Goal: Information Seeking & Learning: Learn about a topic

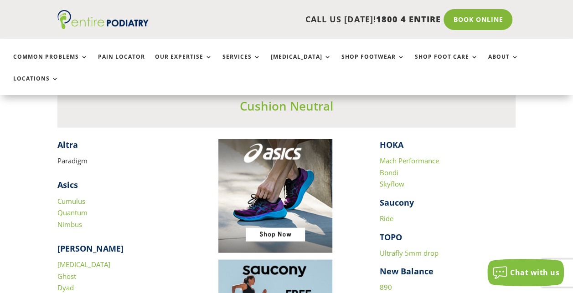
scroll to position [833, 0]
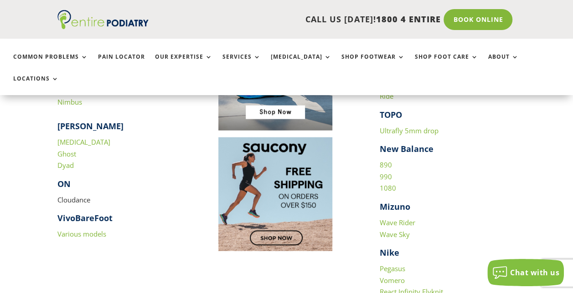
scroll to position [952, 0]
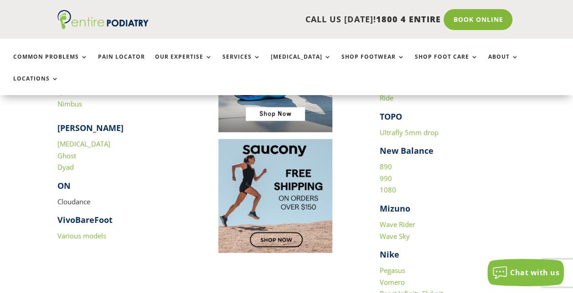
click at [390, 162] on link "890" at bounding box center [385, 166] width 12 height 9
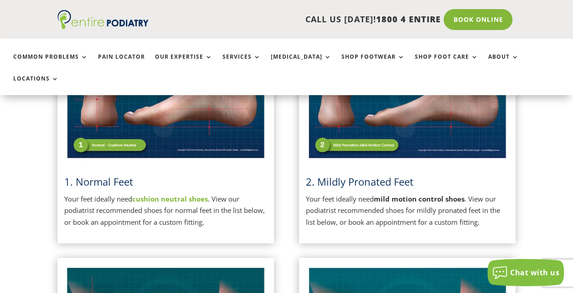
scroll to position [295, 0]
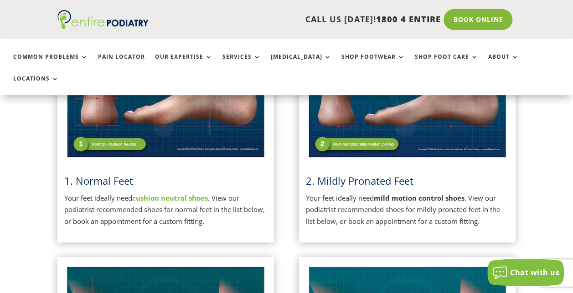
click at [343, 121] on img at bounding box center [407, 88] width 203 height 143
click at [88, 124] on img at bounding box center [165, 88] width 203 height 143
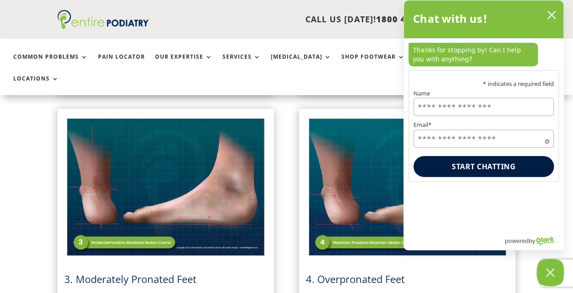
scroll to position [444, 0]
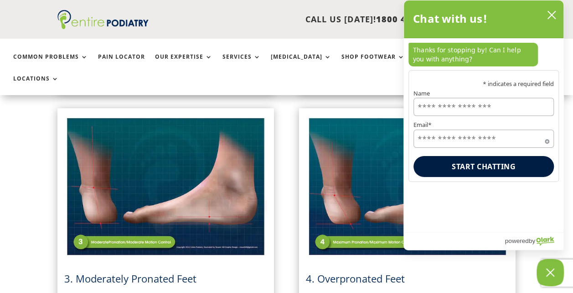
click at [548, 10] on button "close chatbox" at bounding box center [551, 15] width 15 height 14
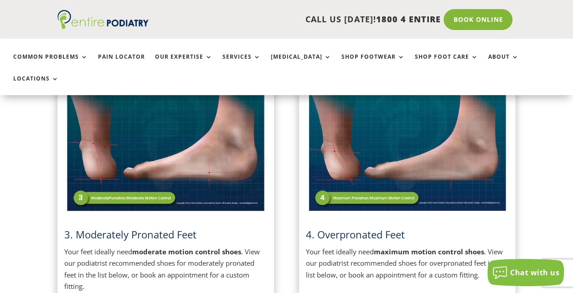
scroll to position [492, 0]
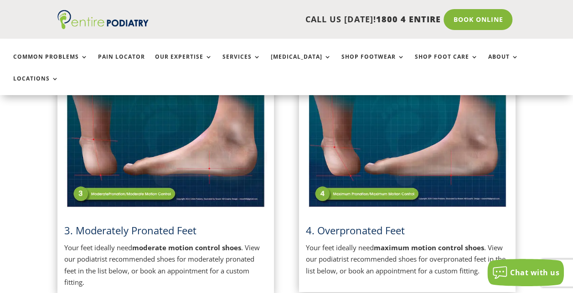
click at [373, 224] on span "4. Overpronated Feet" at bounding box center [355, 231] width 99 height 14
click at [373, 174] on img at bounding box center [407, 138] width 203 height 143
click at [373, 166] on img at bounding box center [407, 138] width 203 height 143
click at [378, 119] on img at bounding box center [407, 138] width 203 height 143
click at [404, 243] on strong "maximum motion control shoes" at bounding box center [429, 247] width 110 height 9
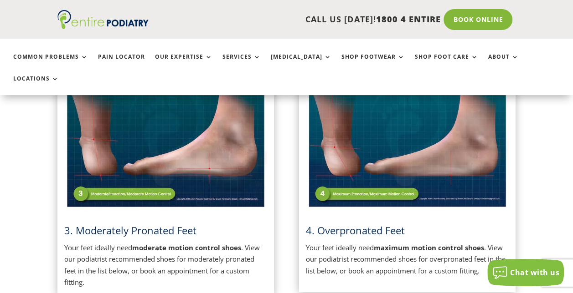
click at [343, 197] on div "4. Overpronated Feet Your feet ideally need maximum motion control shoes . View…" at bounding box center [407, 172] width 203 height 210
click at [308, 224] on span "4. Overpronated Feet" at bounding box center [355, 231] width 99 height 14
click at [326, 167] on img at bounding box center [407, 138] width 203 height 143
click at [353, 139] on img at bounding box center [407, 138] width 203 height 143
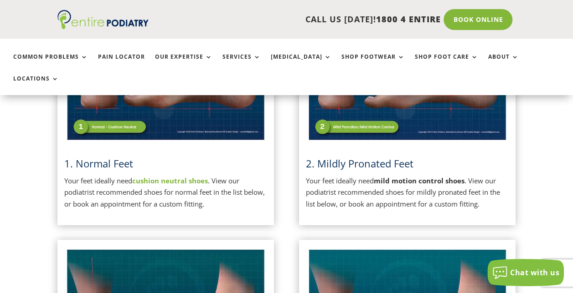
scroll to position [312, 0]
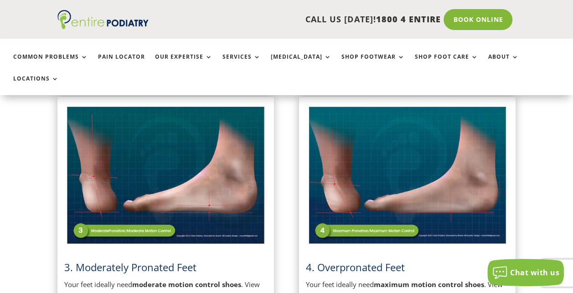
scroll to position [459, 0]
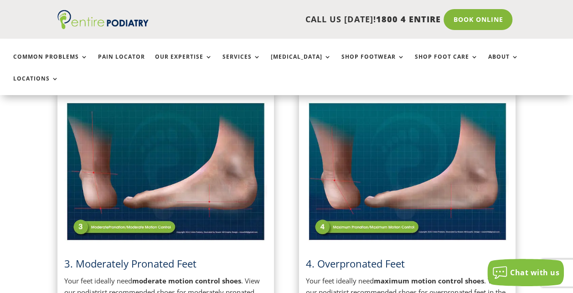
click at [428, 152] on img at bounding box center [407, 171] width 203 height 143
click at [449, 182] on img at bounding box center [407, 171] width 203 height 143
click at [358, 197] on img at bounding box center [407, 171] width 203 height 143
click at [353, 182] on img at bounding box center [407, 171] width 203 height 143
click at [338, 220] on img at bounding box center [407, 171] width 203 height 143
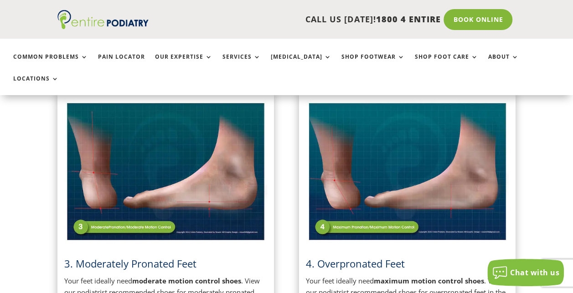
click at [388, 212] on img at bounding box center [407, 171] width 203 height 143
click at [405, 200] on img at bounding box center [407, 171] width 203 height 143
click at [364, 207] on img at bounding box center [407, 171] width 203 height 143
click at [316, 202] on img at bounding box center [407, 171] width 203 height 143
click at [363, 257] on span "4. Overpronated Feet" at bounding box center [355, 264] width 99 height 14
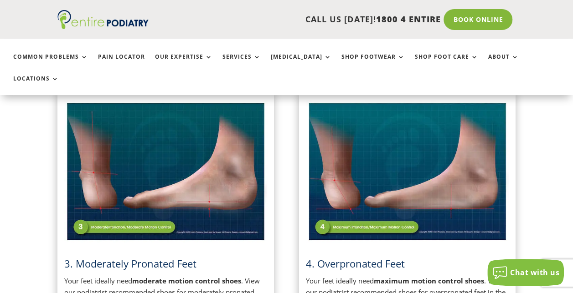
click at [362, 257] on span "4. Overpronated Feet" at bounding box center [355, 264] width 99 height 14
click at [411, 276] on strong "maximum motion control shoes" at bounding box center [429, 280] width 110 height 9
click at [347, 201] on img at bounding box center [407, 171] width 203 height 143
click at [317, 202] on img at bounding box center [407, 171] width 203 height 143
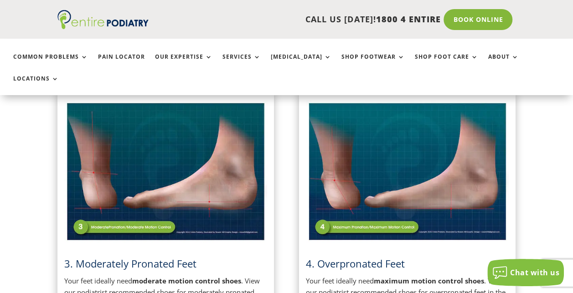
click at [302, 211] on div "4. Overpronated Feet Your feet ideally need maximum motion control shoes . View…" at bounding box center [407, 209] width 216 height 232
click at [301, 230] on div "4. Overpronated Feet Your feet ideally need maximum motion control shoes . View…" at bounding box center [407, 209] width 216 height 232
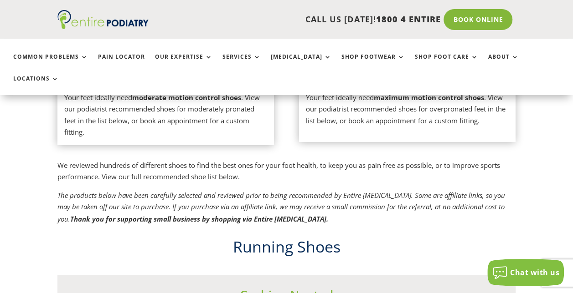
scroll to position [644, 0]
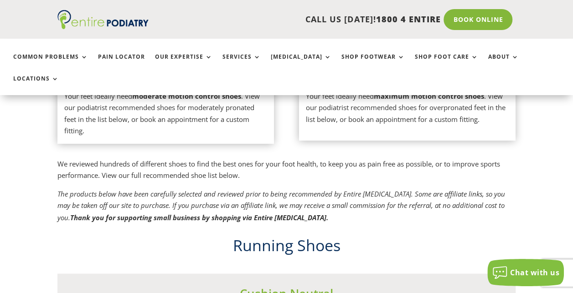
click at [377, 99] on p "Your feet ideally need maximum motion control shoes . View our podiatrist recom…" at bounding box center [407, 108] width 203 height 35
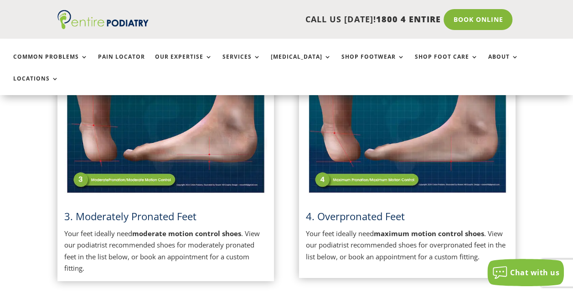
scroll to position [500, 0]
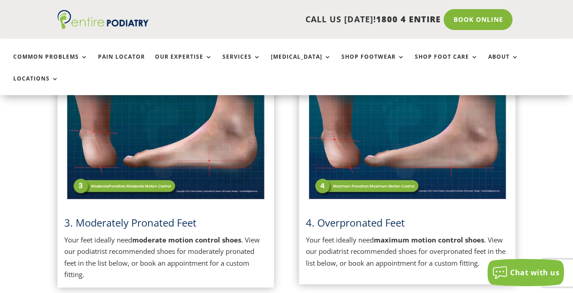
click at [377, 99] on img at bounding box center [407, 130] width 203 height 143
click at [332, 135] on img at bounding box center [407, 130] width 203 height 143
click at [324, 159] on img at bounding box center [407, 130] width 203 height 143
click at [342, 165] on img at bounding box center [407, 130] width 203 height 143
click at [331, 216] on span "4. Overpronated Feet" at bounding box center [355, 223] width 99 height 14
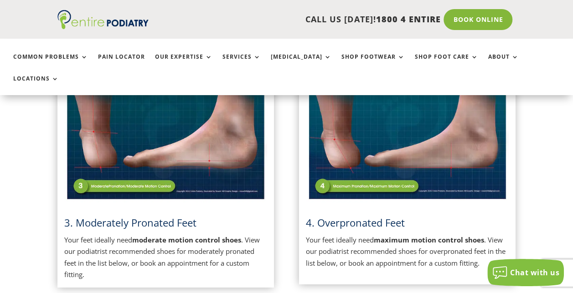
click at [306, 216] on span "4. Overpronated Feet" at bounding box center [355, 223] width 99 height 14
click at [366, 216] on span "4. Overpronated Feet" at bounding box center [355, 223] width 99 height 14
click at [385, 235] on strong "maximum motion control shoes" at bounding box center [429, 239] width 110 height 9
click at [434, 235] on strong "maximum motion control shoes" at bounding box center [429, 239] width 110 height 9
click at [481, 235] on strong "maximum motion control shoes" at bounding box center [429, 239] width 110 height 9
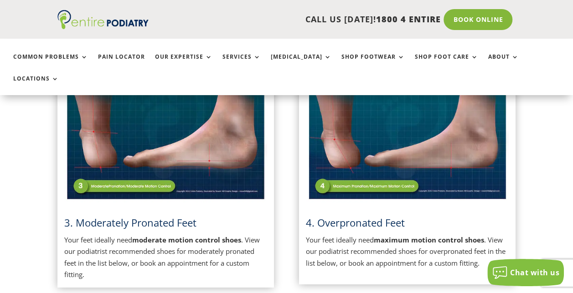
click at [425, 240] on p "Your feet ideally need maximum motion control shoes . View our podiatrist recom…" at bounding box center [407, 252] width 203 height 35
click at [357, 176] on img at bounding box center [407, 130] width 203 height 143
click at [353, 160] on img at bounding box center [407, 130] width 203 height 143
click at [340, 216] on span "4. Overpronated Feet" at bounding box center [355, 223] width 99 height 14
click at [342, 120] on img at bounding box center [407, 130] width 203 height 143
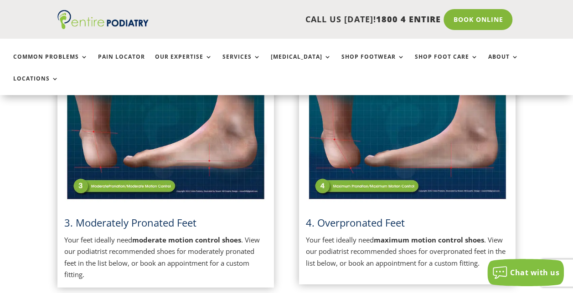
click at [443, 139] on img at bounding box center [407, 130] width 203 height 143
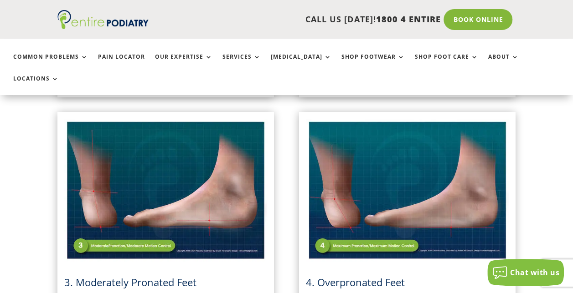
scroll to position [475, 0]
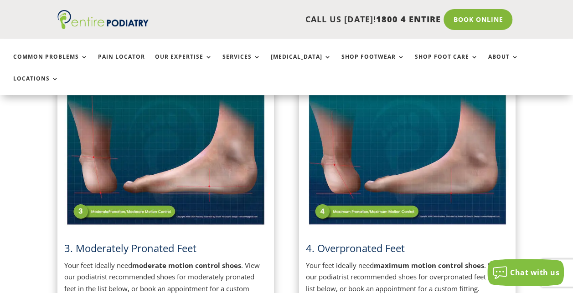
click at [378, 140] on img at bounding box center [407, 156] width 203 height 143
click at [365, 121] on img at bounding box center [407, 156] width 203 height 143
click at [365, 126] on img at bounding box center [407, 156] width 203 height 143
click at [367, 140] on img at bounding box center [407, 156] width 203 height 143
click at [369, 152] on img at bounding box center [407, 156] width 203 height 143
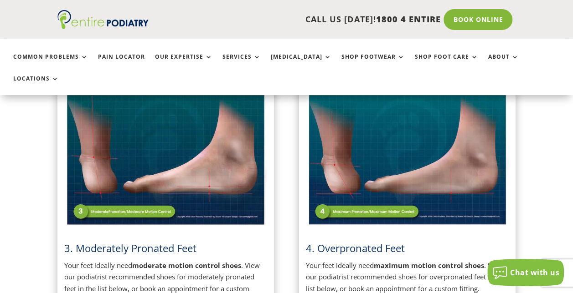
click at [342, 191] on img at bounding box center [407, 156] width 203 height 143
click at [348, 210] on div "4. Overpronated Feet Your feet ideally need maximum motion control shoes . View…" at bounding box center [407, 190] width 203 height 210
click at [349, 211] on div "4. Overpronated Feet Your feet ideally need maximum motion control shoes . View…" at bounding box center [407, 190] width 203 height 210
click at [346, 181] on img at bounding box center [407, 156] width 203 height 143
click at [356, 202] on img at bounding box center [407, 156] width 203 height 143
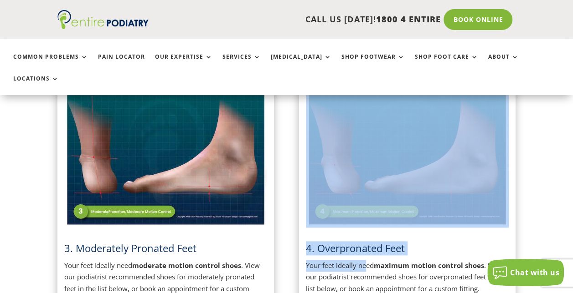
drag, startPoint x: 363, startPoint y: 215, endPoint x: 367, endPoint y: 239, distance: 23.7
click at [367, 239] on div "4. Overpronated Feet Your feet ideally need maximum motion control shoes . View…" at bounding box center [407, 190] width 203 height 210
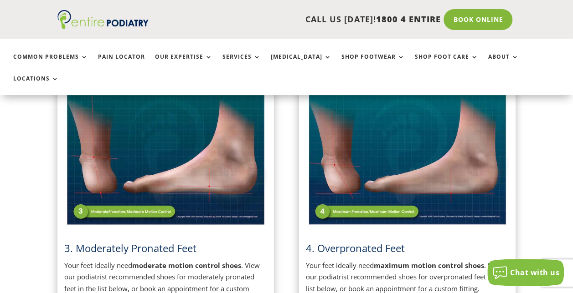
click at [371, 260] on p "Your feet ideally need maximum motion control shoes . View our podiatrist recom…" at bounding box center [407, 277] width 203 height 35
click at [428, 261] on strong "maximum motion control shoes" at bounding box center [429, 265] width 110 height 9
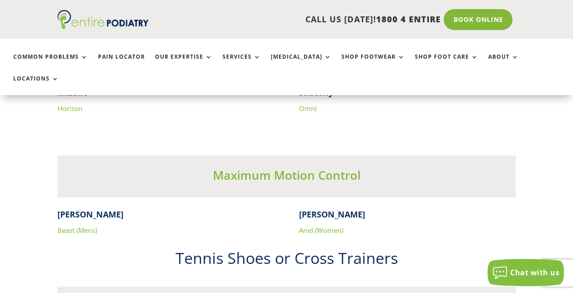
scroll to position [1669, 0]
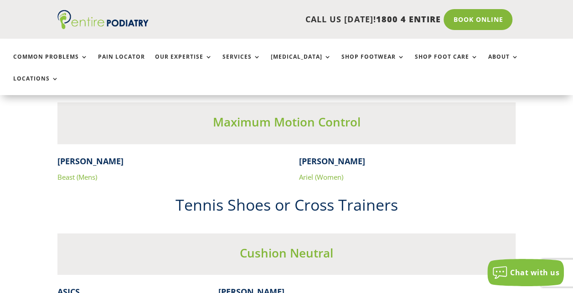
click at [62, 173] on link "Beast (Mens)" at bounding box center [77, 177] width 40 height 9
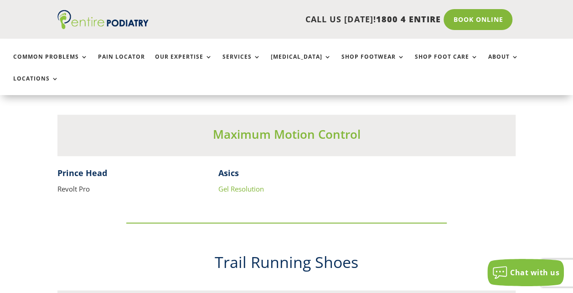
scroll to position [2141, 0]
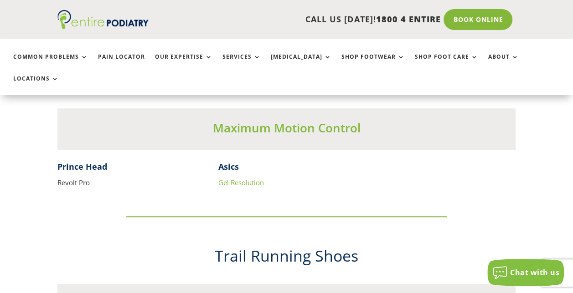
click at [249, 178] on link "Gel Resolution" at bounding box center [241, 182] width 46 height 9
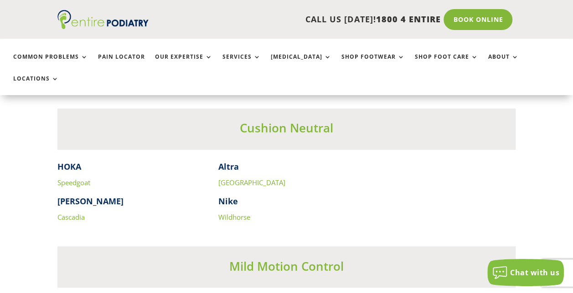
scroll to position [2317, 0]
click at [71, 178] on link "Speedgoat" at bounding box center [73, 182] width 33 height 9
click at [235, 178] on link "[GEOGRAPHIC_DATA]" at bounding box center [251, 182] width 67 height 9
click at [236, 212] on link "Wildhorse" at bounding box center [234, 216] width 32 height 9
click at [66, 211] on p "Cascadia" at bounding box center [125, 217] width 136 height 12
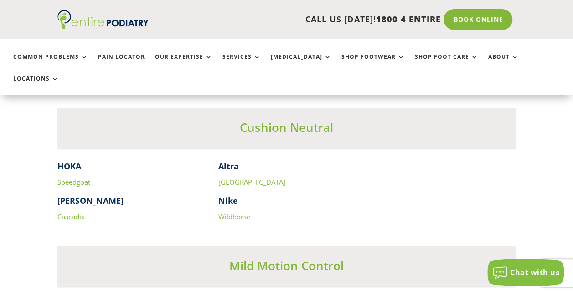
click at [67, 212] on link "Cascadia" at bounding box center [70, 216] width 27 height 9
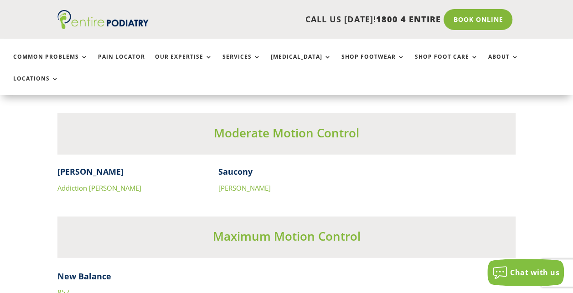
scroll to position [2905, 0]
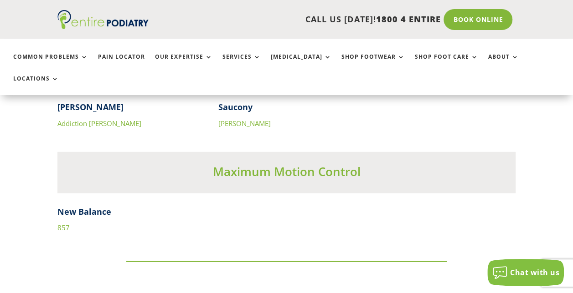
click at [60, 223] on link "857" at bounding box center [63, 227] width 12 height 9
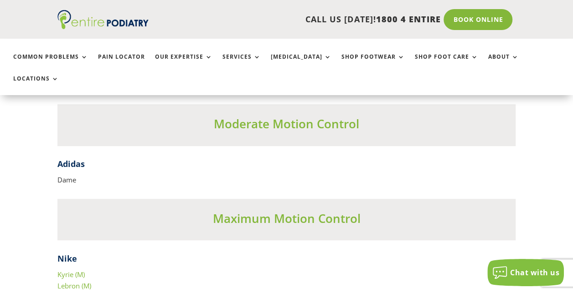
scroll to position [3772, 0]
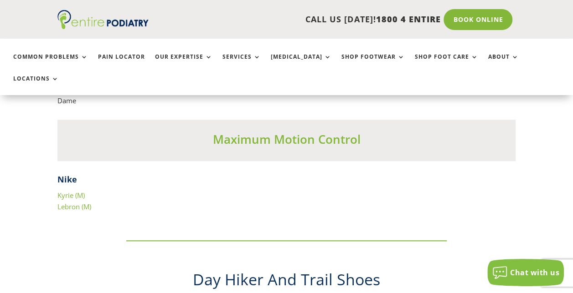
click at [68, 191] on link "Kyrie (M)" at bounding box center [70, 195] width 27 height 9
click at [79, 202] on link "Lebron (M)" at bounding box center [74, 206] width 34 height 9
